Goal: Information Seeking & Learning: Find specific fact

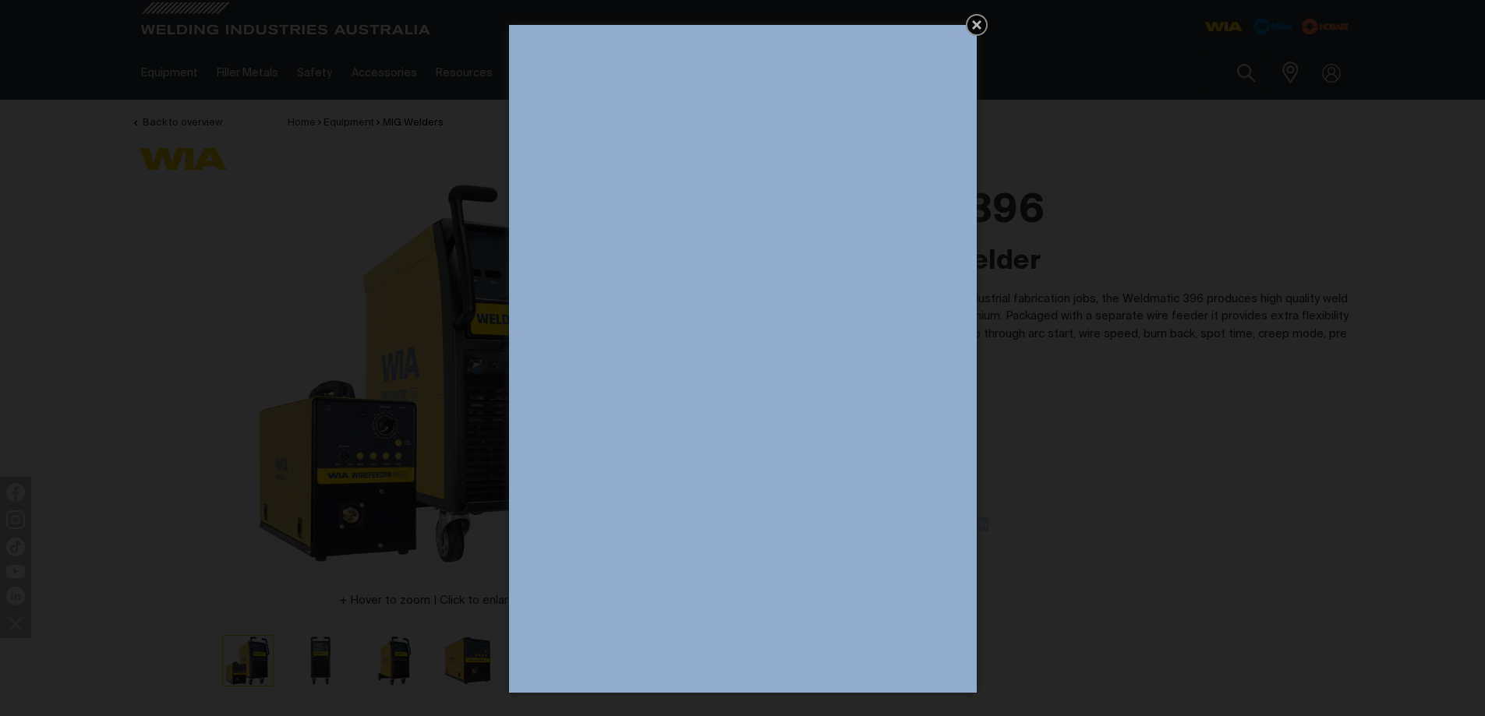
click at [1129, 376] on div "Get 5 WIA Welding Guides Free!" at bounding box center [742, 358] width 1485 height 716
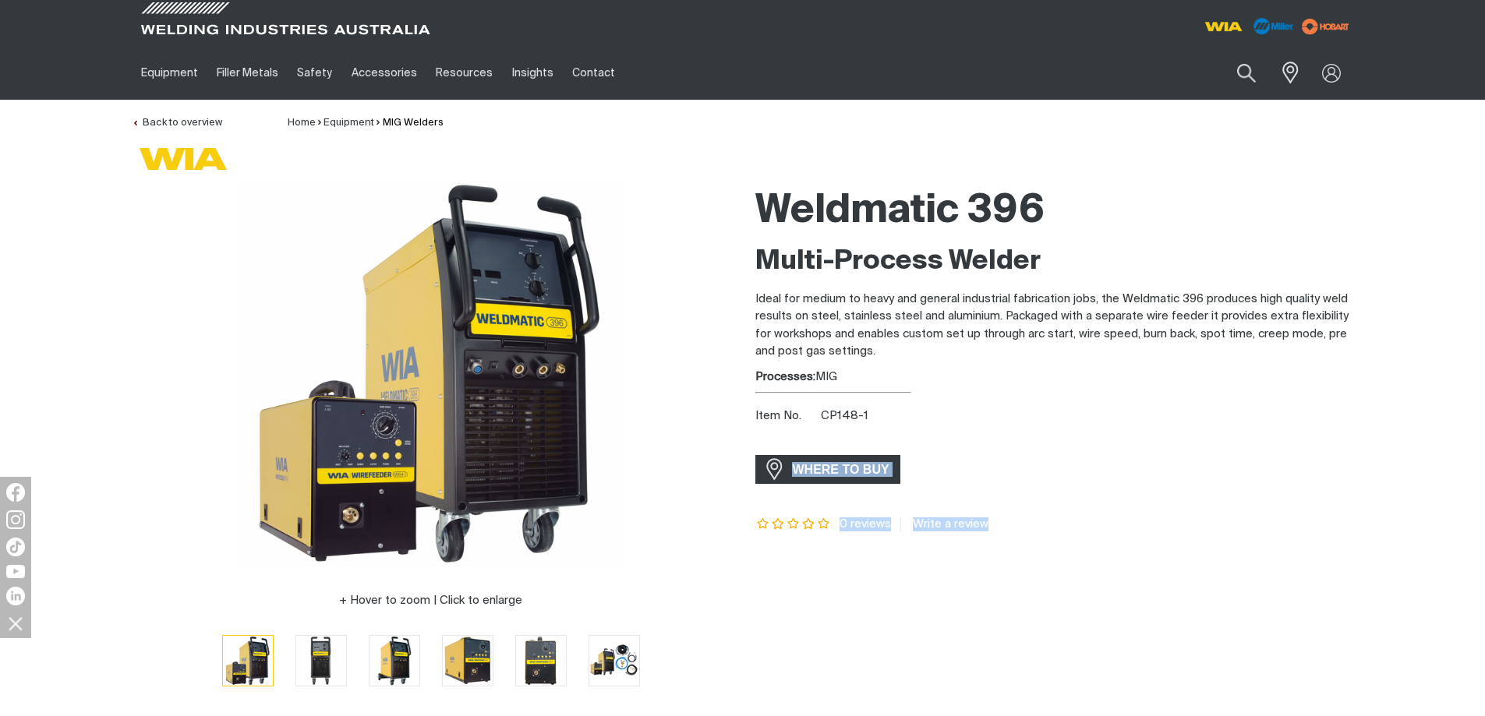
click at [868, 411] on div "Item No. CP148-1" at bounding box center [1054, 417] width 599 height 18
drag, startPoint x: 864, startPoint y: 412, endPoint x: 818, endPoint y: 415, distance: 46.1
click at [818, 415] on div "Item No. CP148-1" at bounding box center [1054, 417] width 599 height 18
copy span "CP148-1"
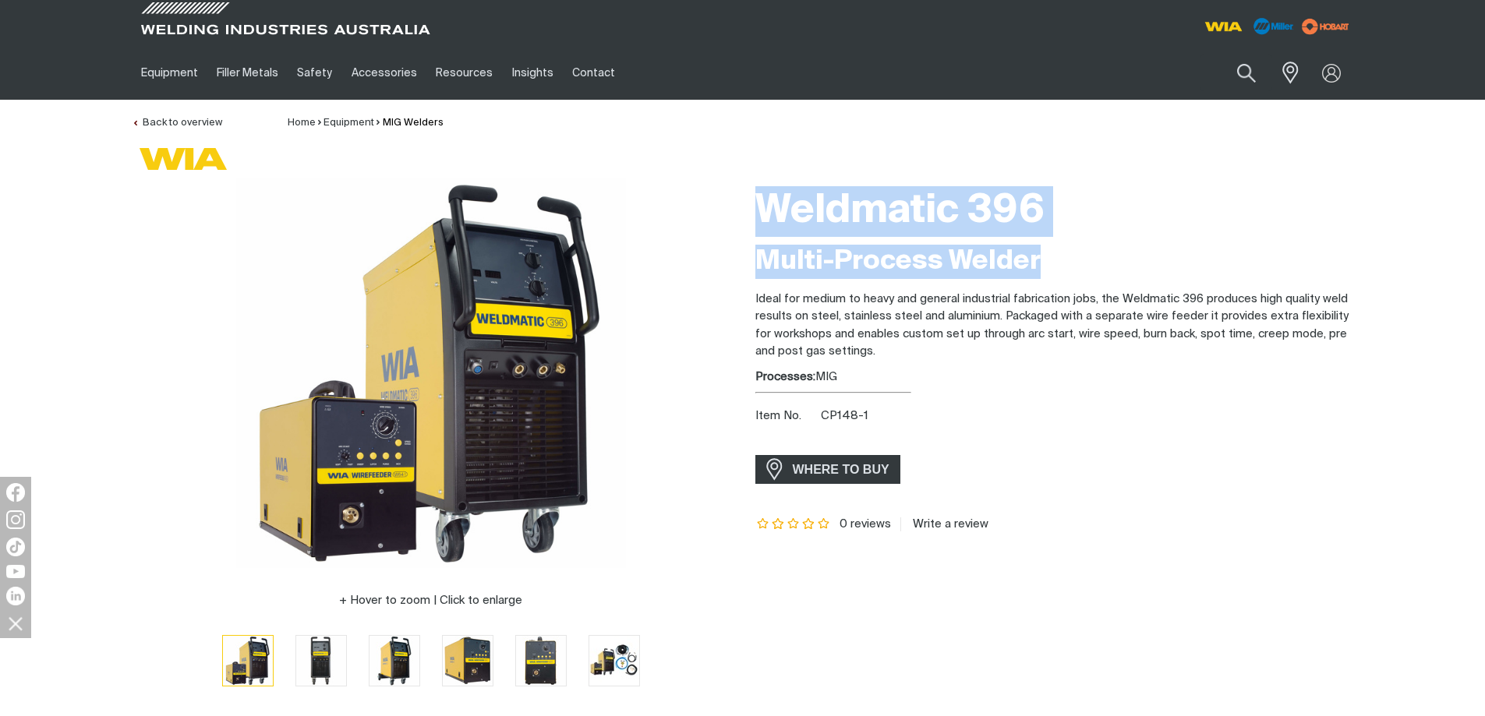
click at [743, 193] on div "Weldmatic 396 Multi-Process Welder Ideal for medium to heavy and general indust…" at bounding box center [1055, 444] width 624 height 530
click at [970, 249] on h2 "Multi-Process Welder" at bounding box center [1054, 262] width 599 height 34
click at [778, 190] on h1 "Weldmatic 396" at bounding box center [1054, 211] width 599 height 51
drag, startPoint x: 758, startPoint y: 197, endPoint x: 1040, endPoint y: 257, distance: 288.5
click at [1041, 257] on div "Weldmatic 396 Multi-Process Welder Ideal for medium to heavy and general indust…" at bounding box center [1054, 444] width 599 height 530
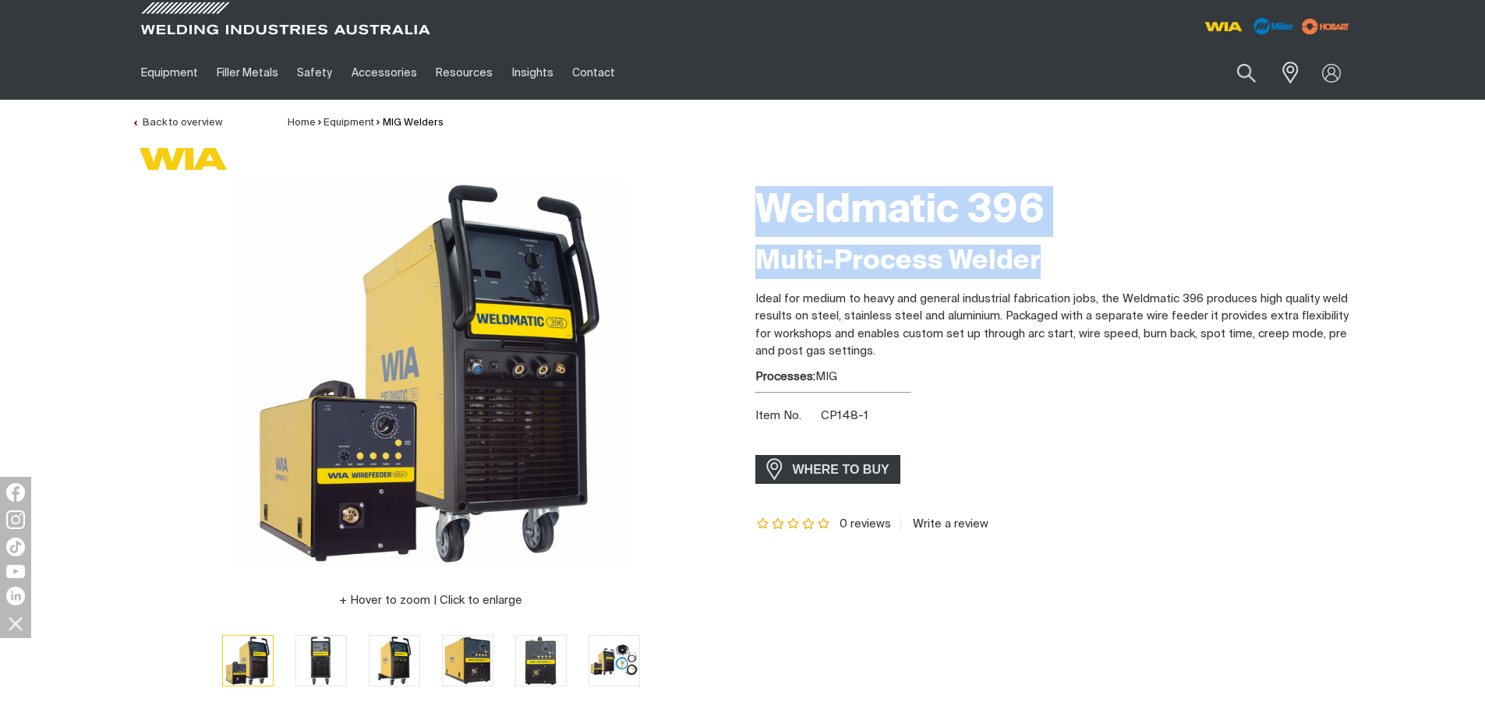
copy div "Weldmatic 396 Multi-Process Welder"
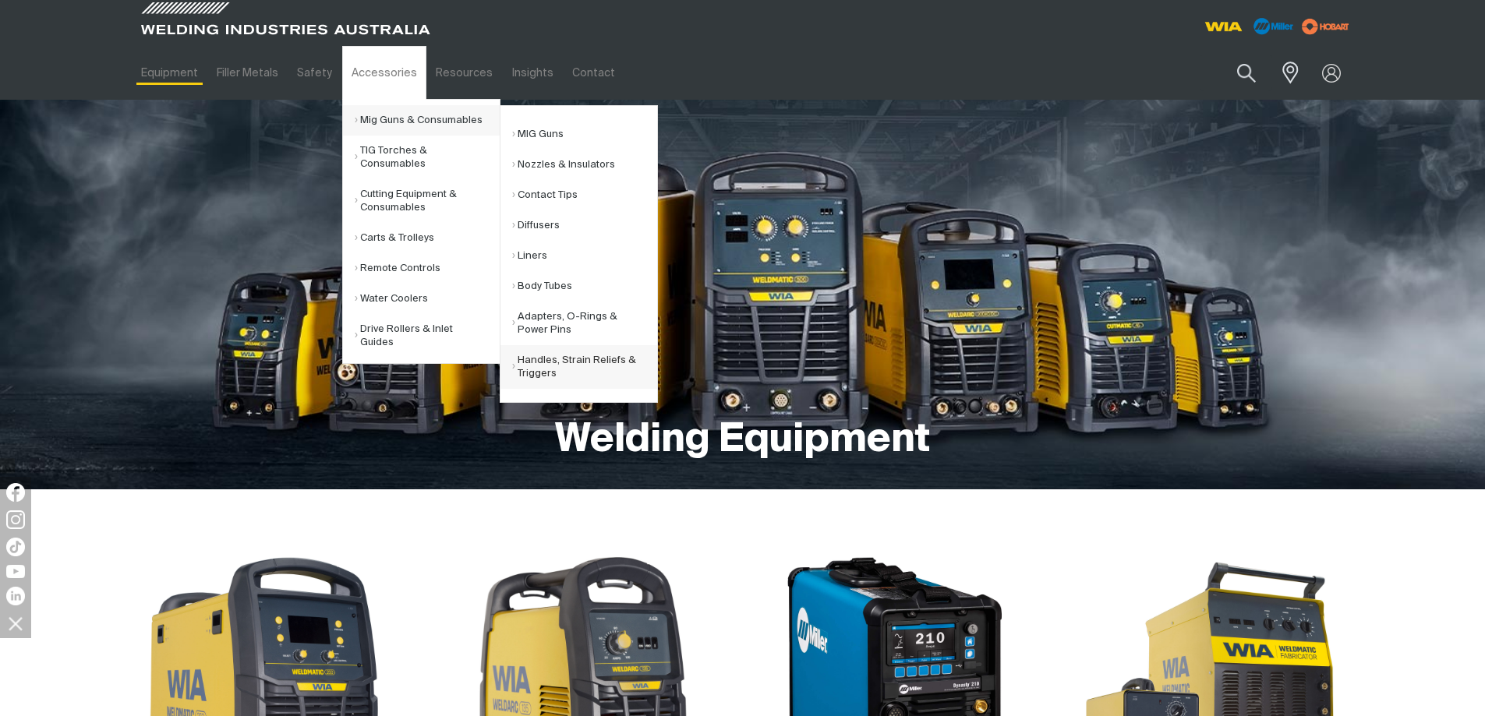
click at [533, 359] on link "Handles, Strain Reliefs & Triggers" at bounding box center [584, 367] width 145 height 44
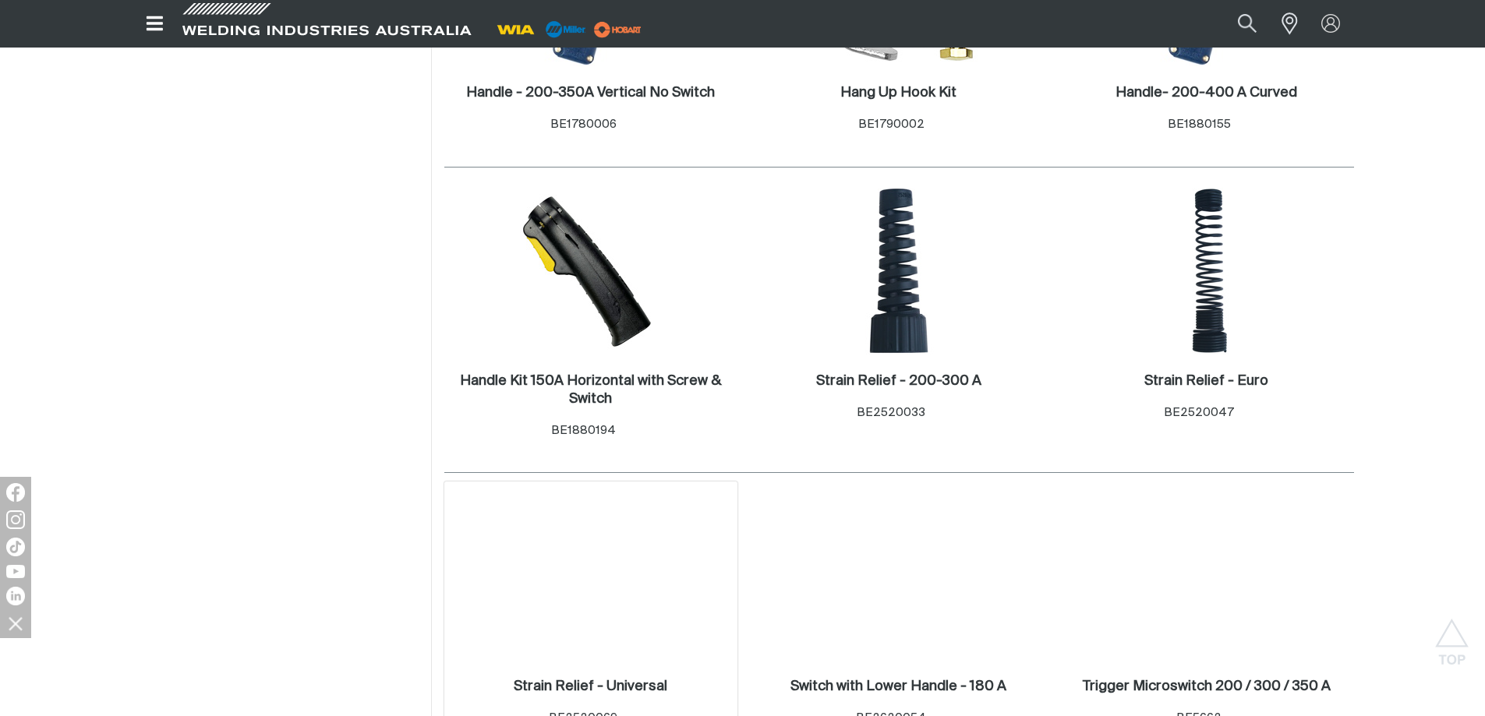
scroll to position [857, 0]
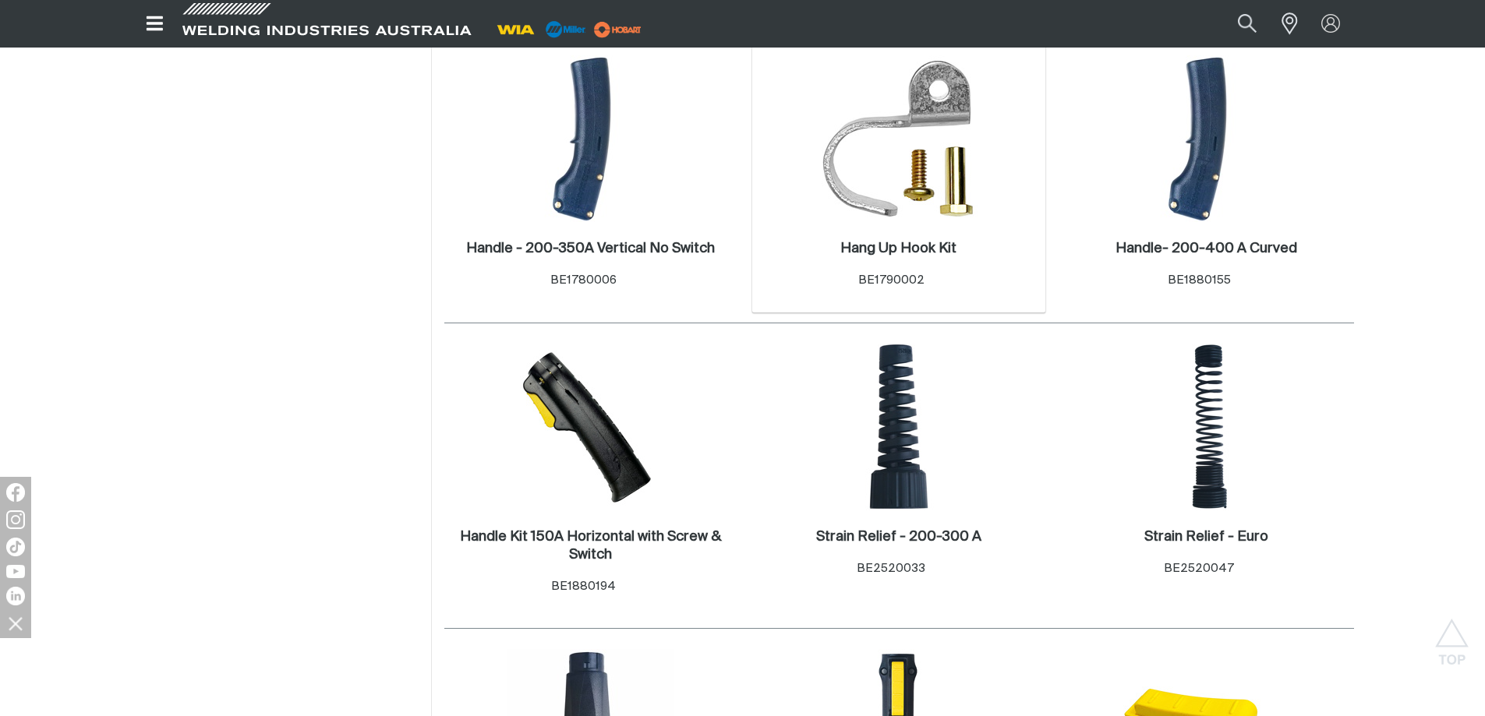
scroll to position [234, 0]
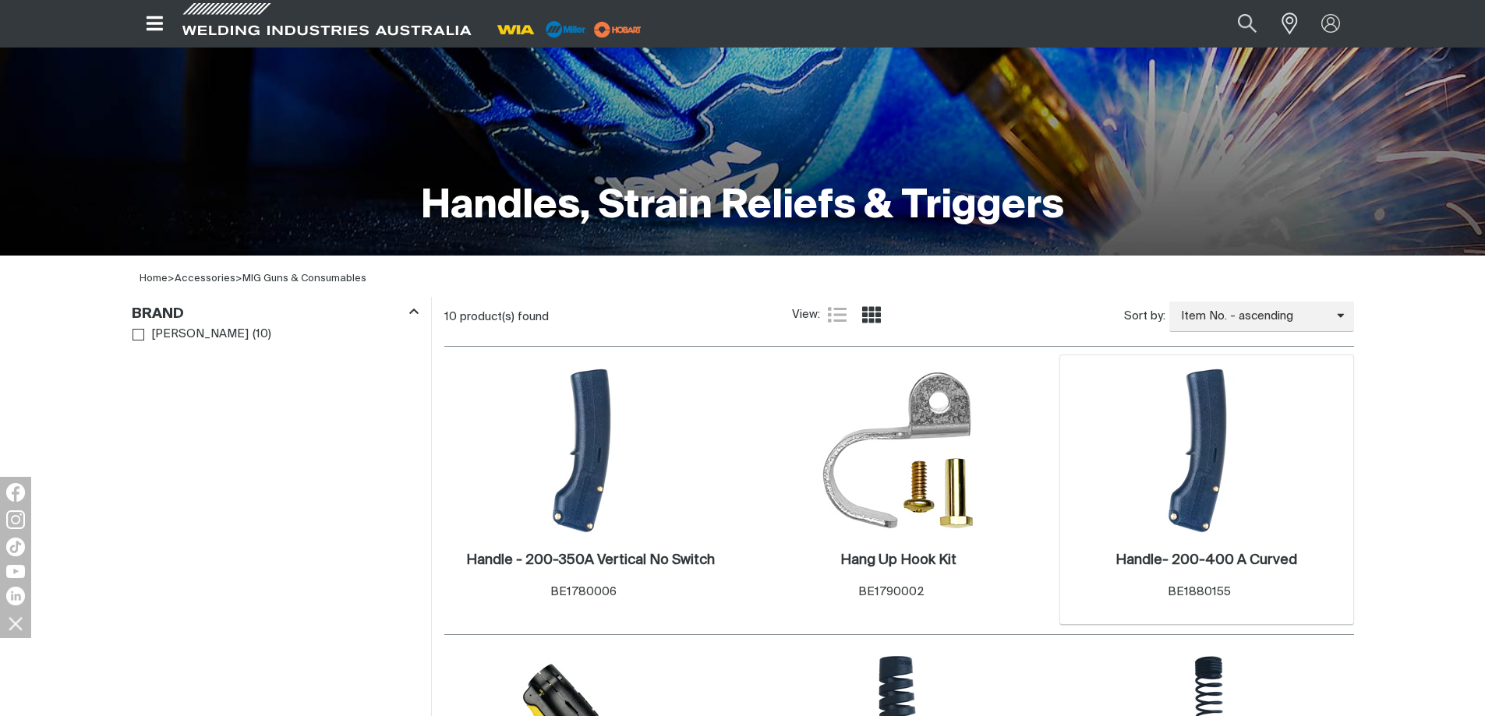
click at [1200, 430] on img at bounding box center [1206, 450] width 167 height 167
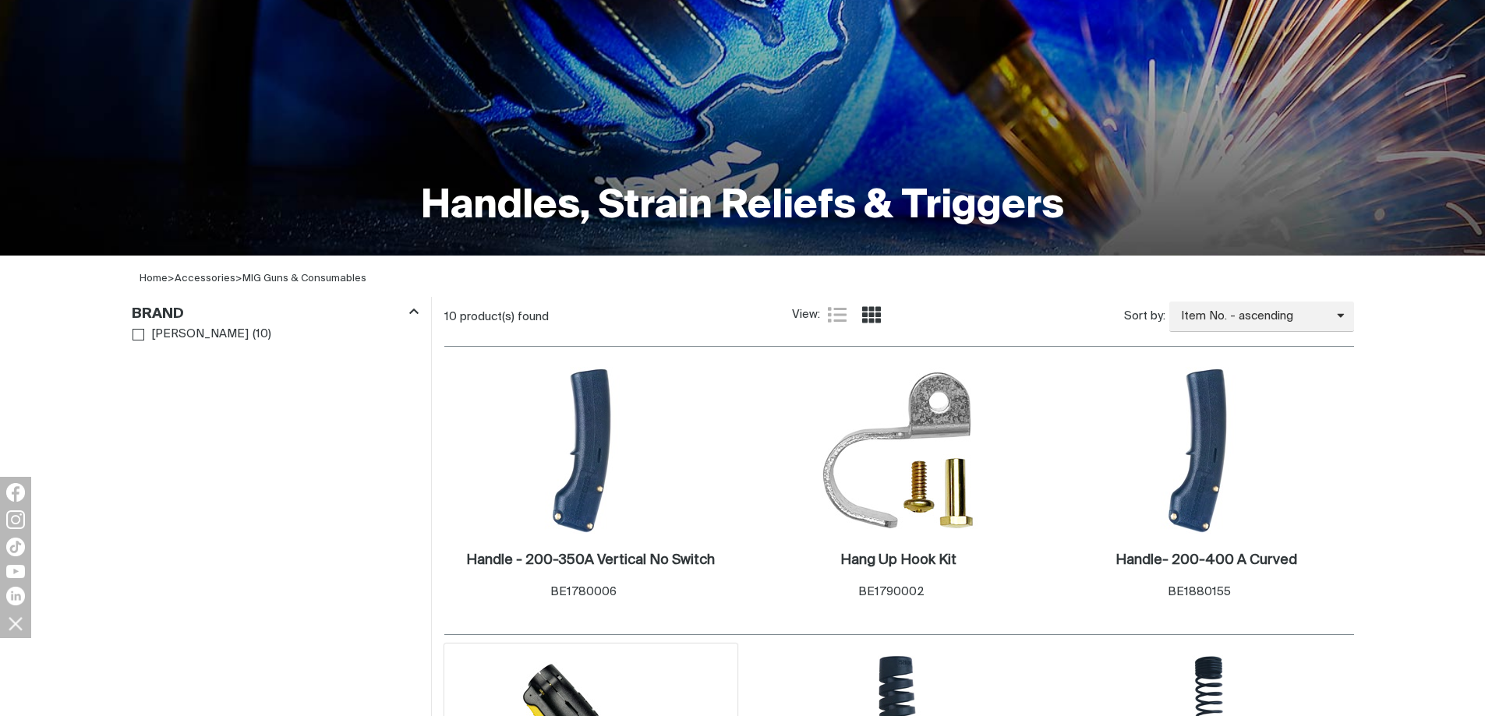
scroll to position [390, 0]
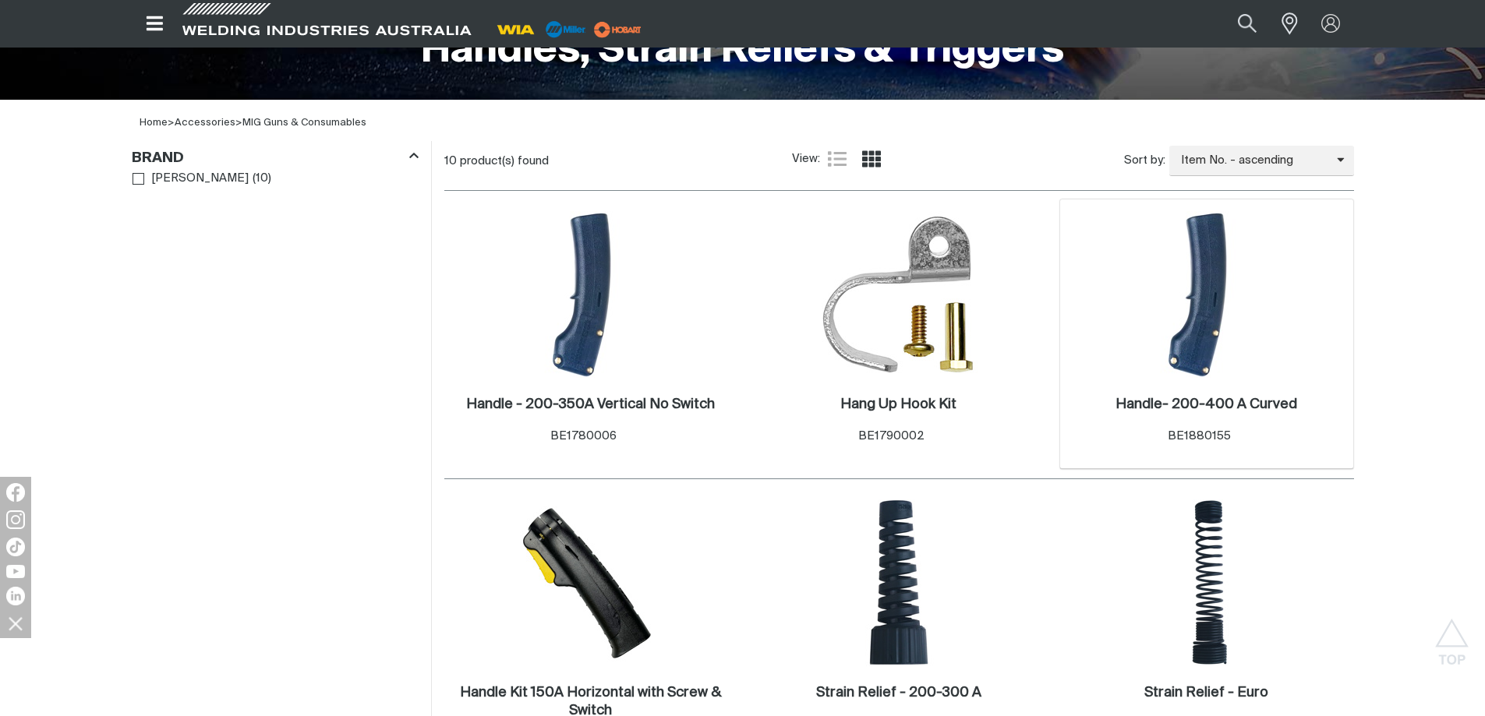
click at [1222, 368] on img at bounding box center [1206, 294] width 167 height 167
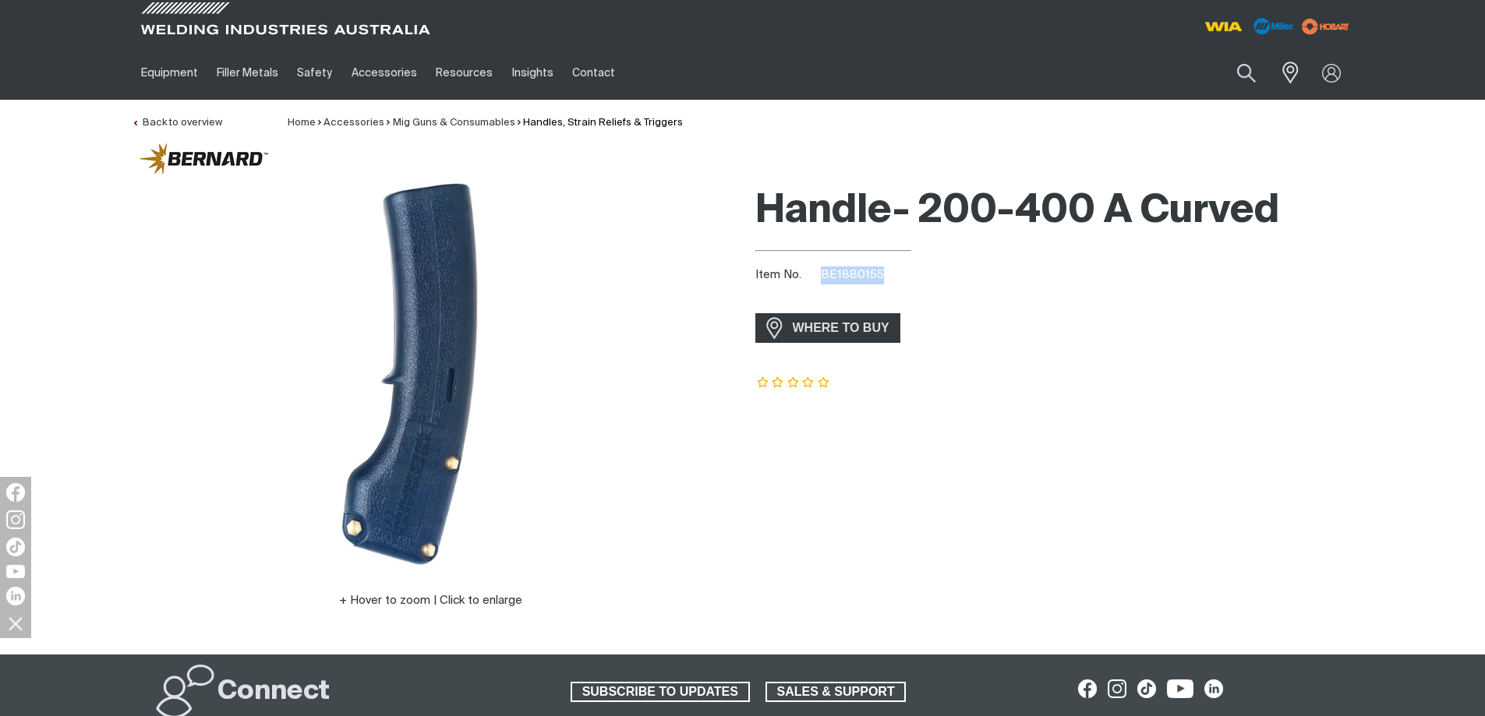
drag, startPoint x: 882, startPoint y: 270, endPoint x: 823, endPoint y: 272, distance: 58.5
click at [823, 272] on div "Item No. BE1880155" at bounding box center [1054, 276] width 599 height 18
copy span "BE1880155"
